Goal: Use online tool/utility: Utilize a website feature to perform a specific function

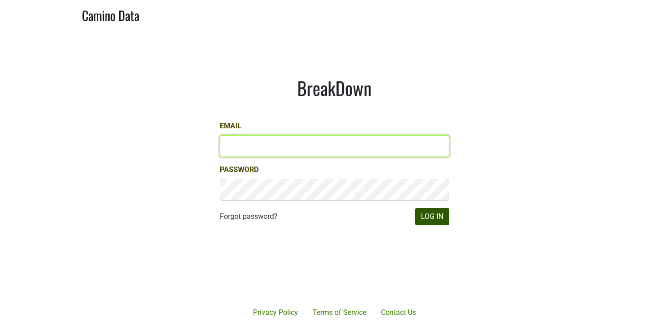
type input "[PERSON_NAME][EMAIL_ADDRESS][DOMAIN_NAME]"
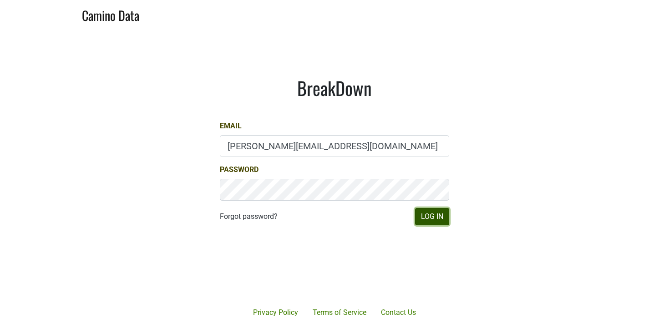
click at [424, 218] on button "Log In" at bounding box center [432, 216] width 34 height 17
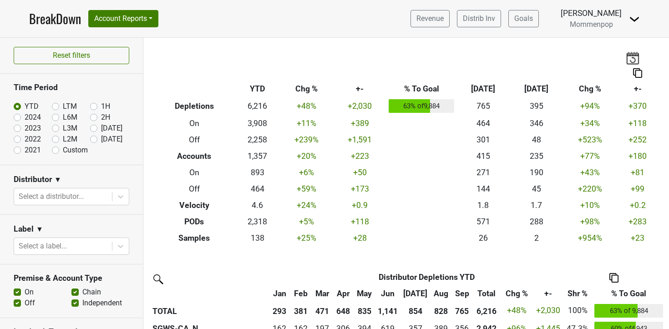
click at [110, 9] on nav "BreakDown Account Reports SuperRanker Map Award Progress Chain Compliance CRM N…" at bounding box center [334, 18] width 625 height 37
click at [111, 15] on button "Account Reports" at bounding box center [123, 18] width 70 height 17
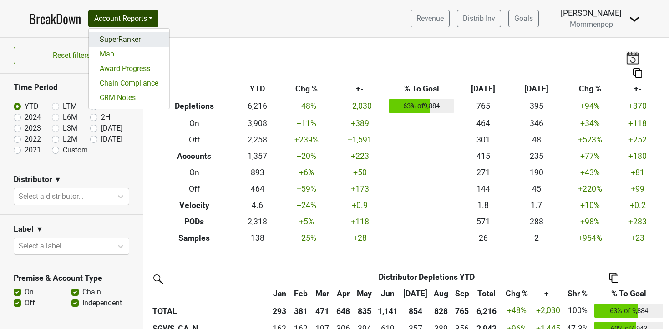
click at [128, 36] on link "SuperRanker" at bounding box center [129, 39] width 81 height 15
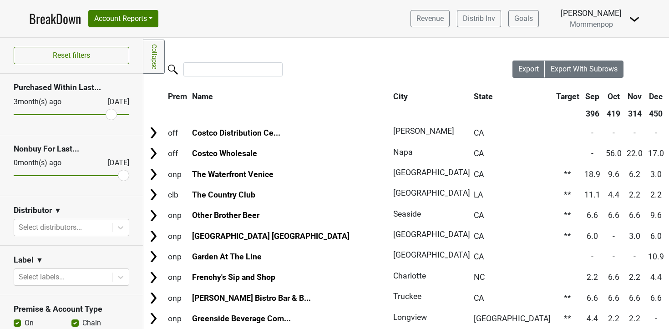
drag, startPoint x: 21, startPoint y: 113, endPoint x: 111, endPoint y: 114, distance: 90.1
type input "3"
click at [111, 114] on input "range" at bounding box center [72, 114] width 116 height 1
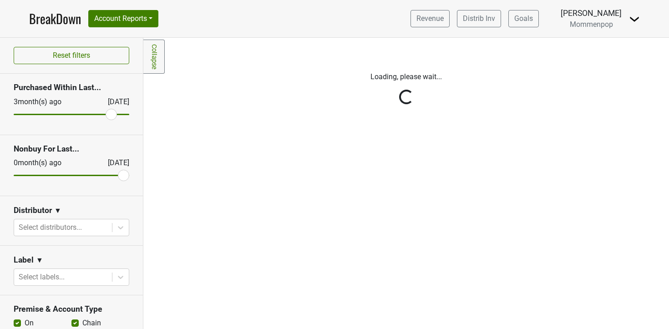
click at [55, 226] on div "Reset filters Purchased Within Last... 3 month(s) ago Oct '25 Nonbuy For Last..…" at bounding box center [71, 183] width 143 height 291
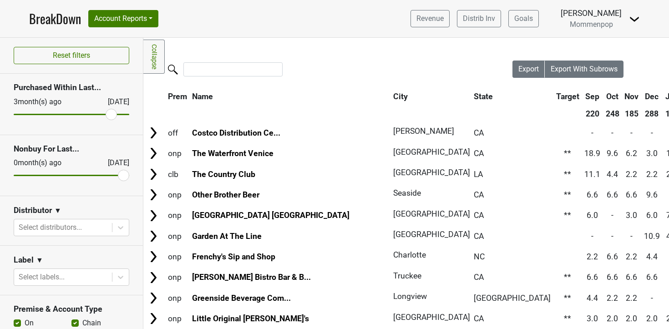
click at [55, 226] on div at bounding box center [63, 227] width 89 height 13
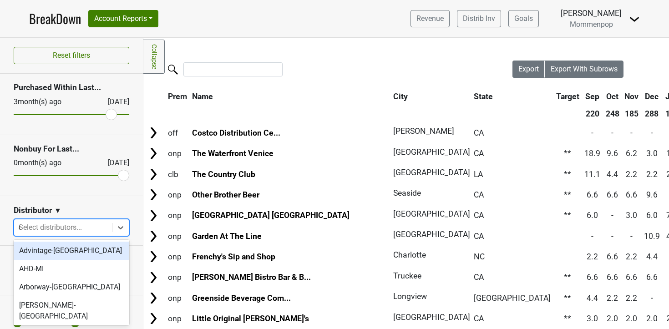
type input "ca"
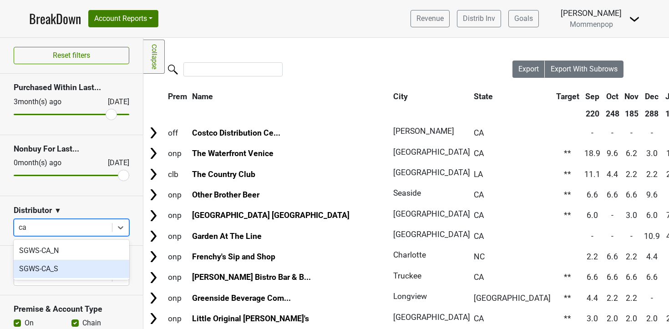
click at [45, 267] on div "SGWS-CA_S" at bounding box center [72, 269] width 116 height 18
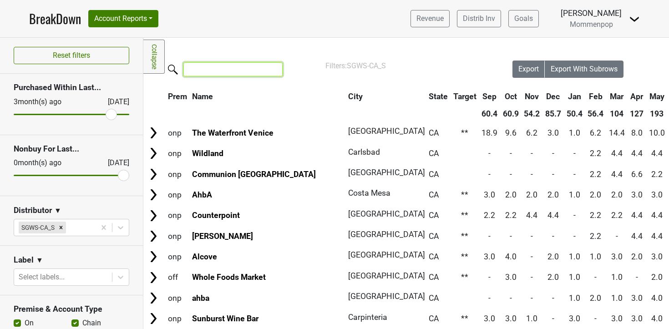
click at [210, 70] on input "search" at bounding box center [232, 69] width 99 height 14
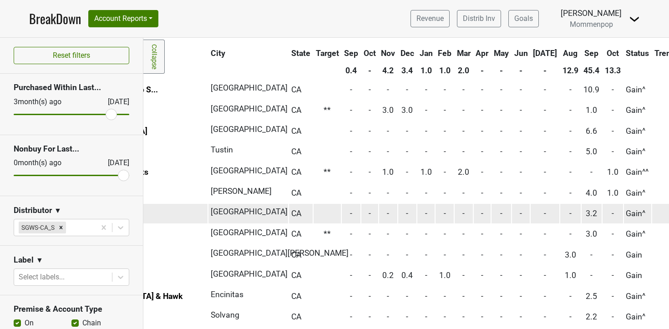
scroll to position [43, 0]
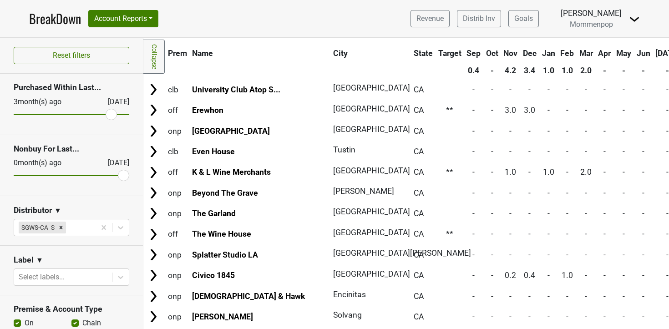
type input "gain"
